Goal: Task Accomplishment & Management: Use online tool/utility

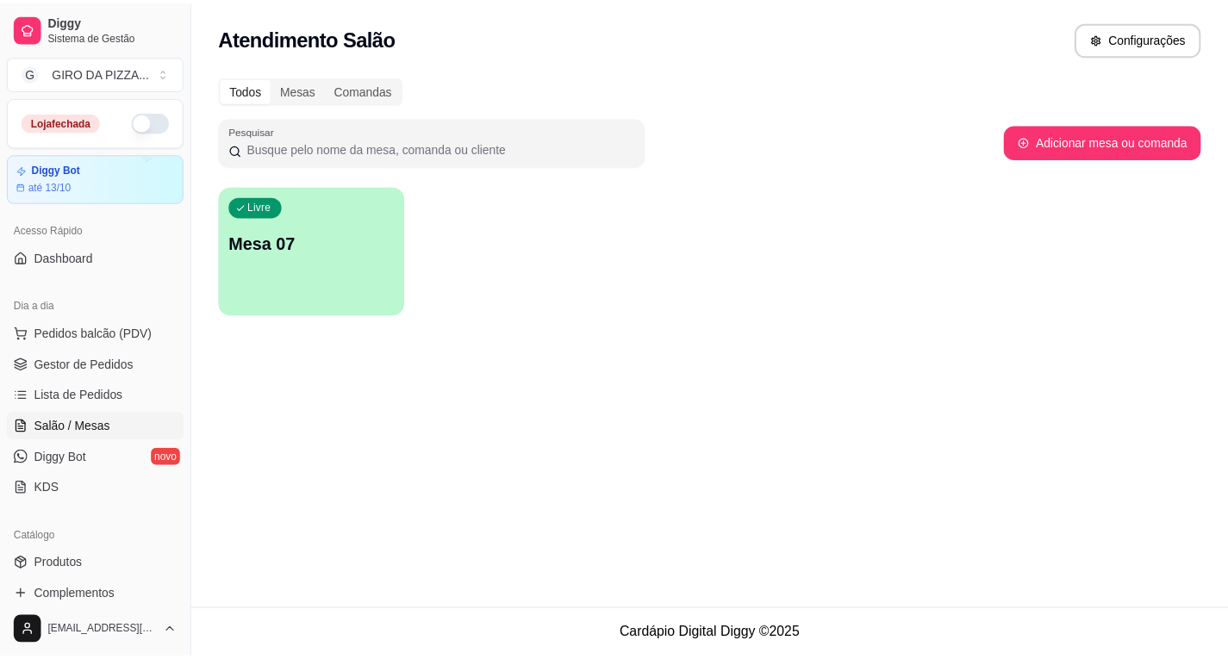
scroll to position [172, 0]
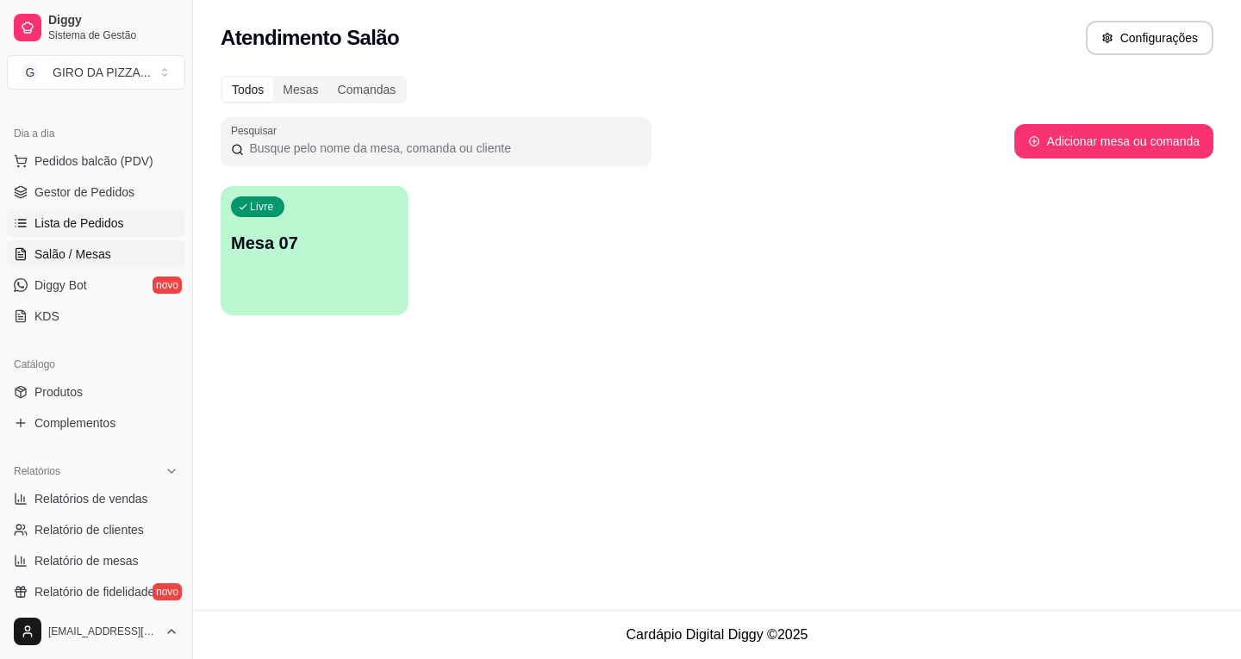
click at [123, 223] on link "Lista de Pedidos" at bounding box center [96, 223] width 178 height 28
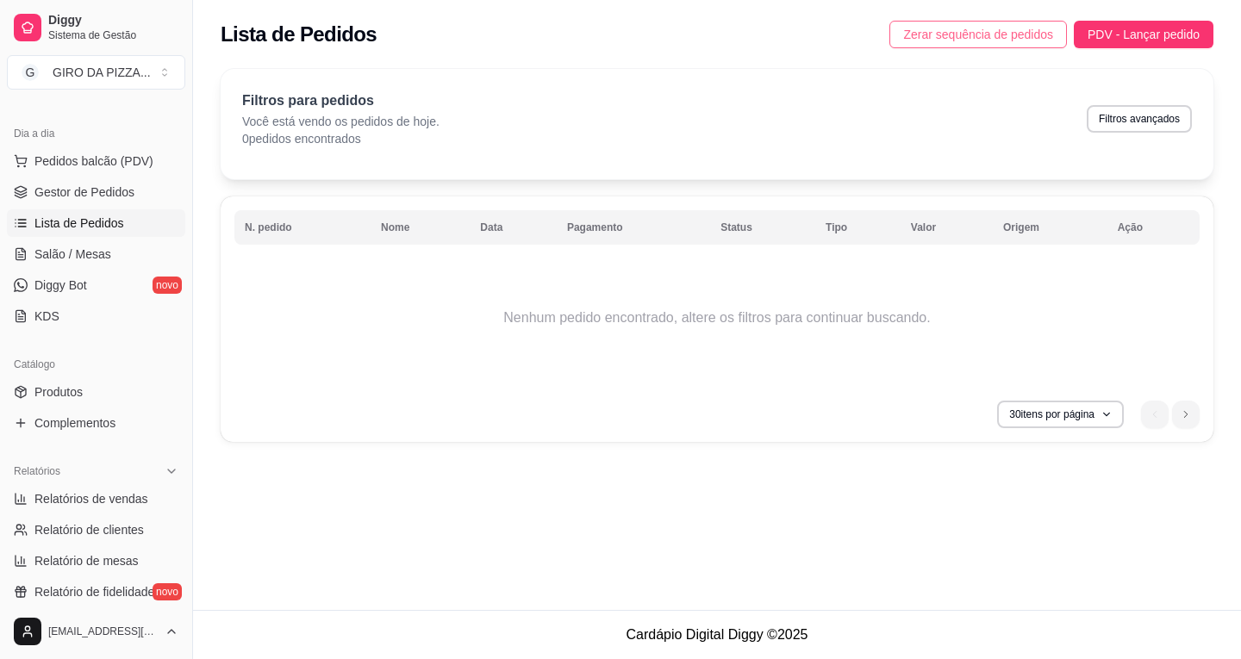
click at [969, 44] on button "Zerar sequência de pedidos" at bounding box center [978, 35] width 178 height 28
click at [962, 41] on span "Zerar sequência de pedidos" at bounding box center [978, 34] width 150 height 19
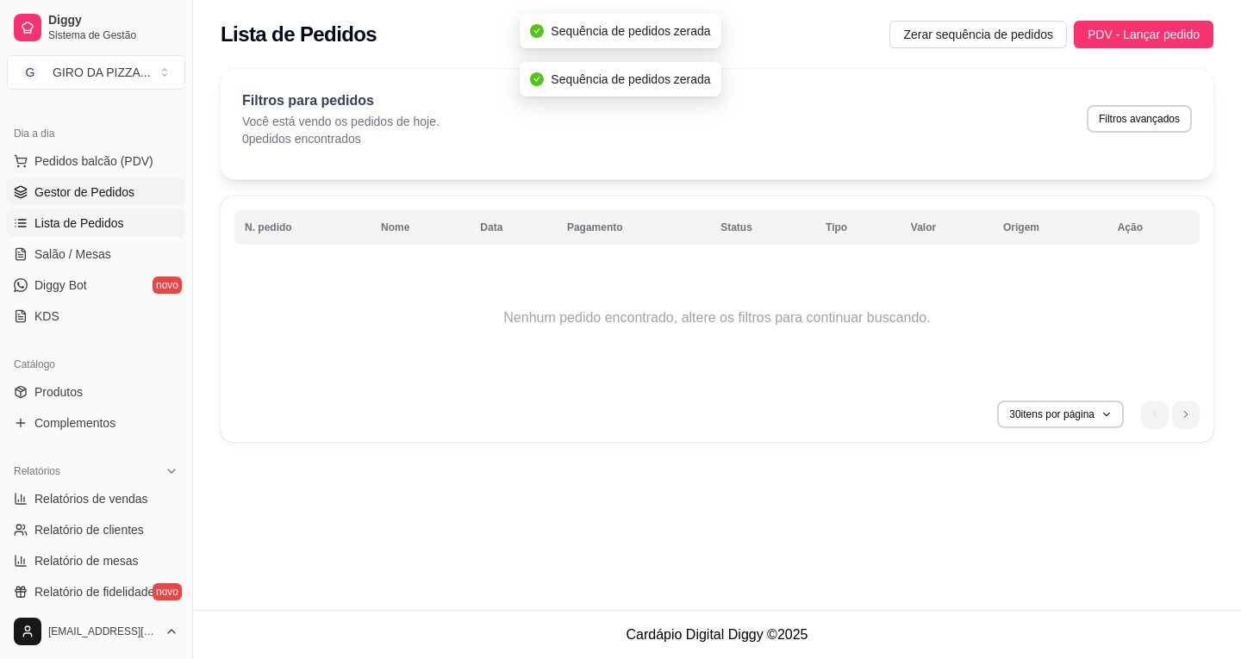
click at [144, 196] on link "Gestor de Pedidos" at bounding box center [96, 192] width 178 height 28
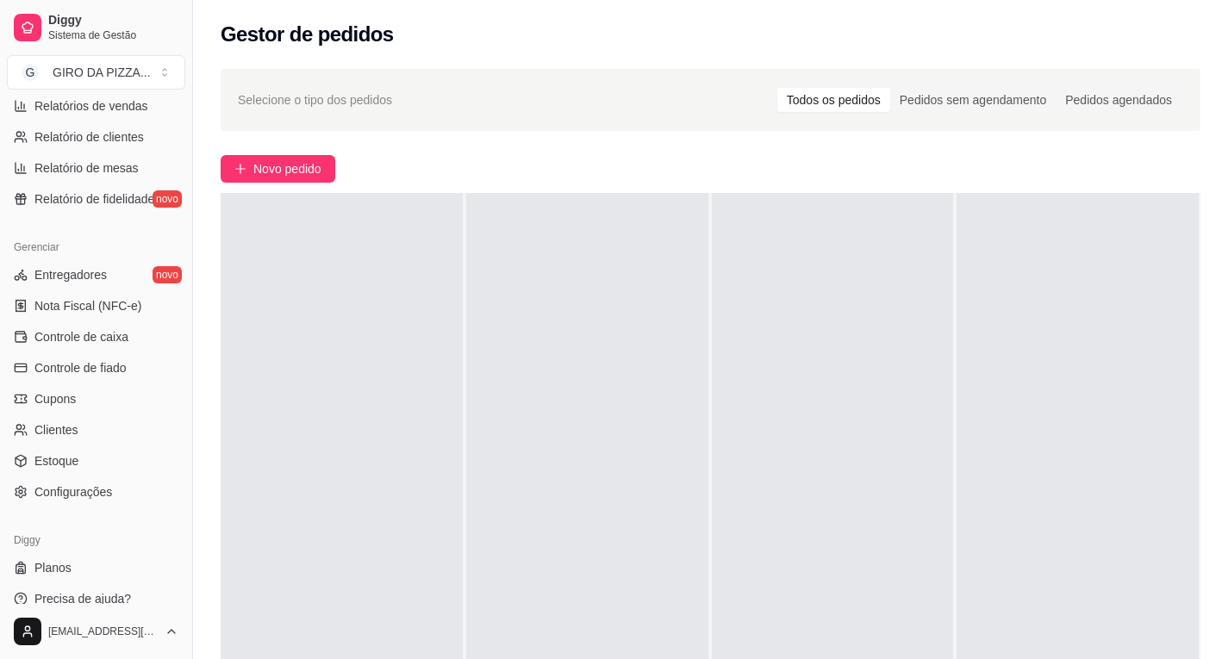
scroll to position [581, 0]
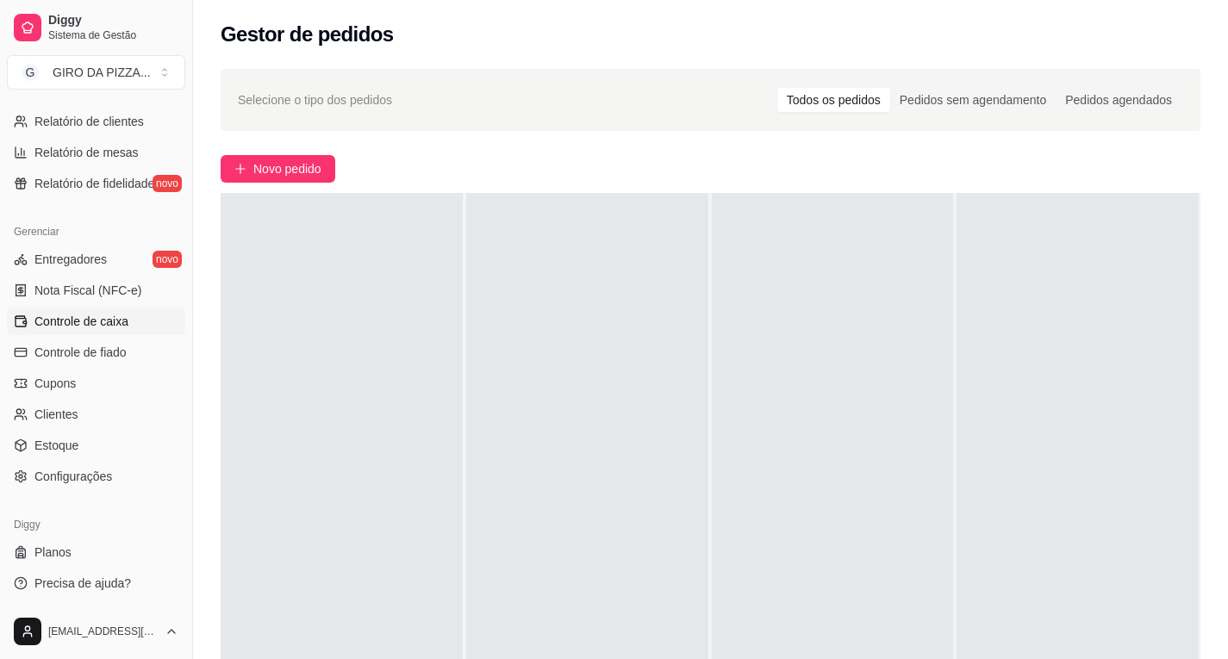
click at [134, 323] on link "Controle de caixa" at bounding box center [96, 322] width 178 height 28
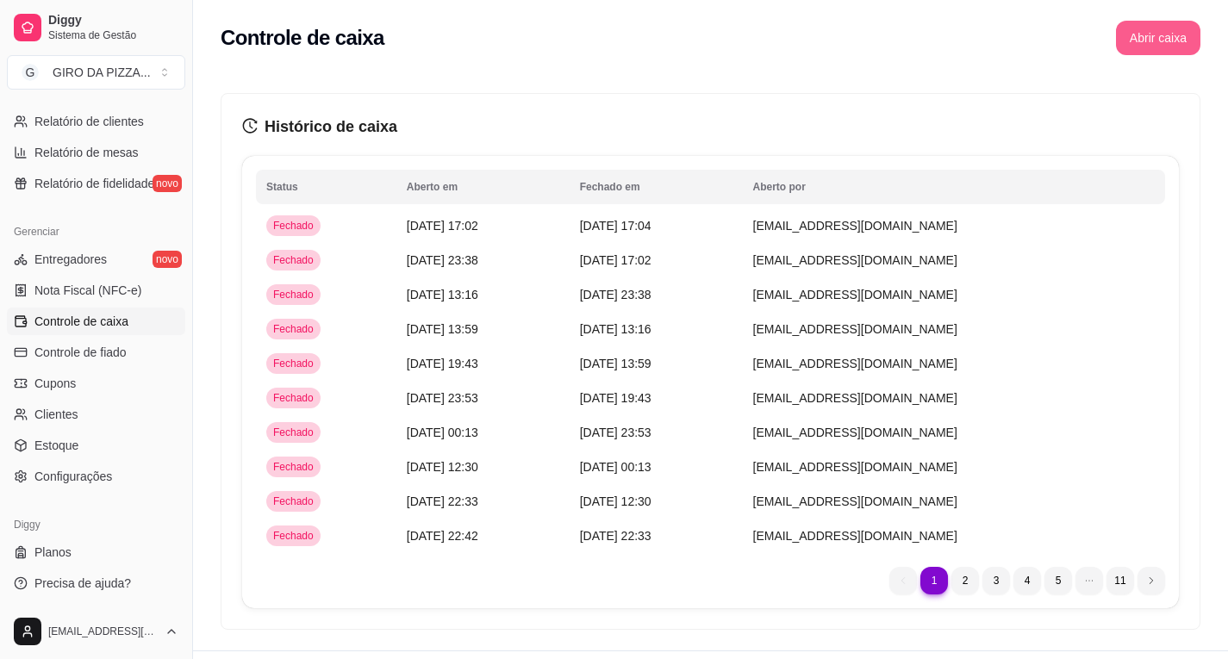
click at [1130, 32] on button "Abrir caixa" at bounding box center [1158, 38] width 84 height 34
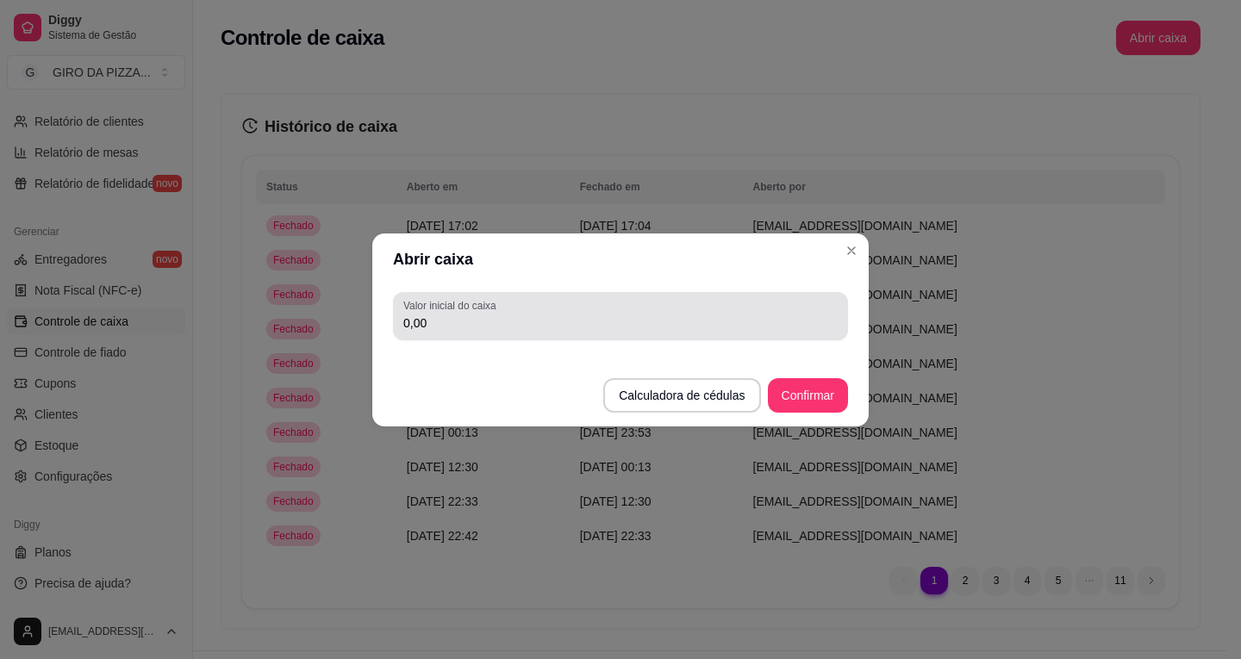
click at [574, 334] on div "Valor inicial do caixa 0,00" at bounding box center [620, 316] width 455 height 48
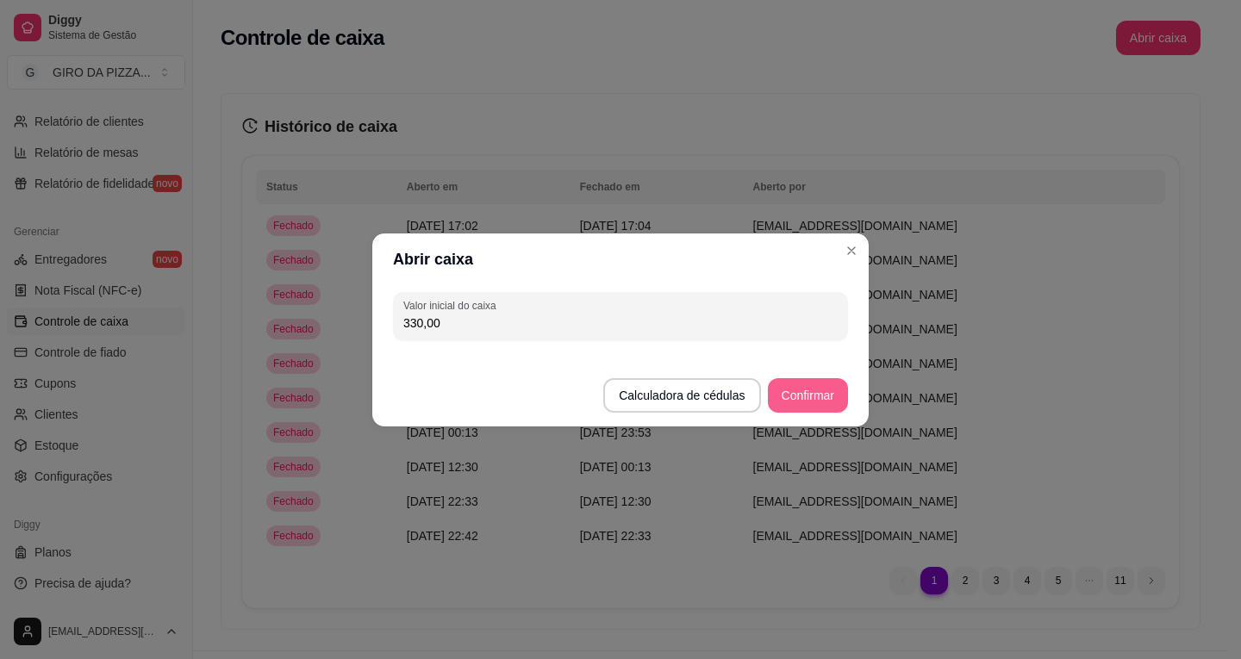
type input "330,00"
click at [793, 384] on button "Confirmar" at bounding box center [808, 395] width 78 height 34
